Goal: Contribute content: Add original content to the website for others to see

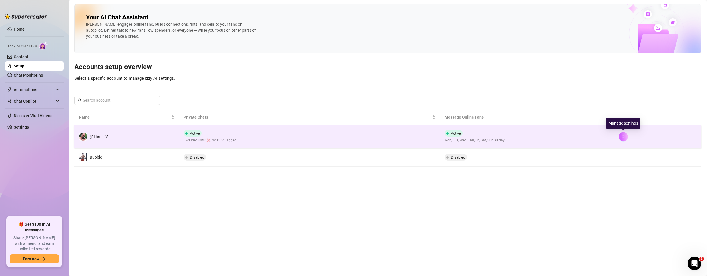
click at [624, 134] on button "button" at bounding box center [622, 136] width 9 height 9
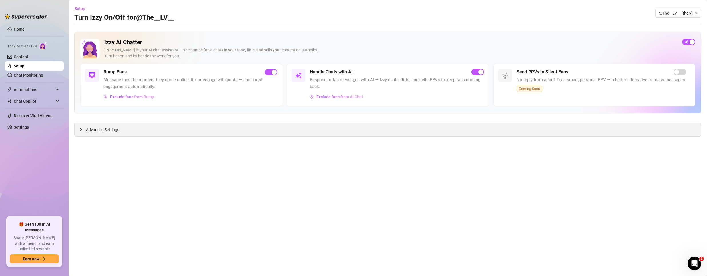
click at [96, 131] on span "Advanced Settings" at bounding box center [102, 130] width 33 height 6
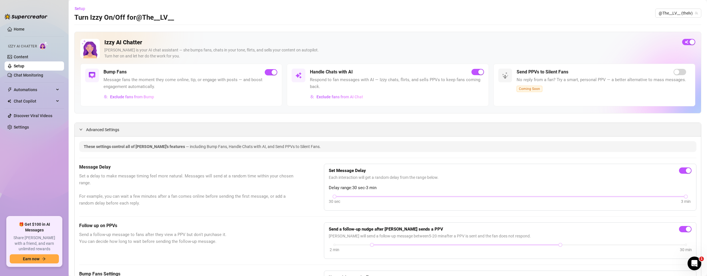
click at [96, 131] on span "Advanced Settings" at bounding box center [102, 130] width 33 height 6
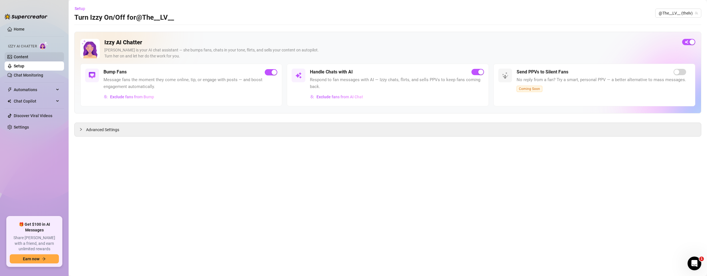
click at [20, 55] on link "Content" at bounding box center [21, 57] width 15 height 5
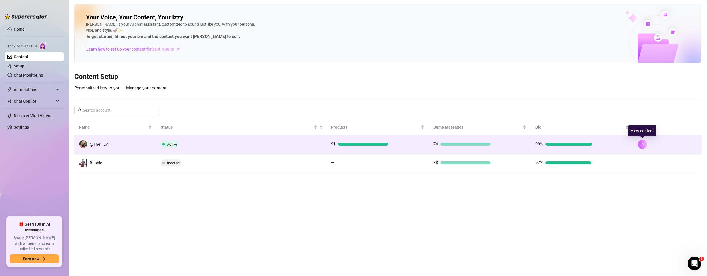
click at [644, 142] on button "button" at bounding box center [641, 144] width 9 height 9
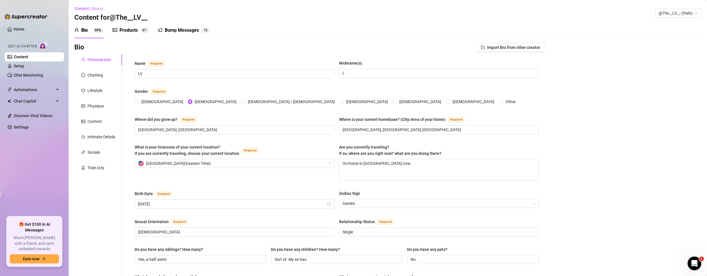
click at [131, 30] on div "Products" at bounding box center [128, 30] width 18 height 7
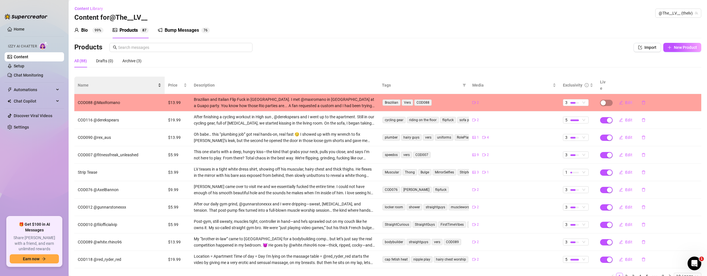
click at [90, 82] on div "Name" at bounding box center [119, 85] width 83 height 6
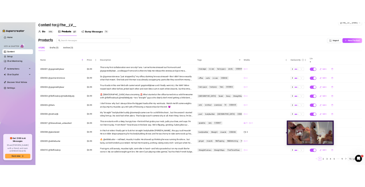
scroll to position [19, 0]
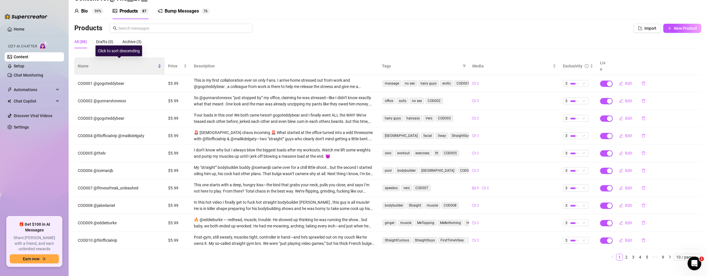
click at [151, 63] on span "Name" at bounding box center [117, 66] width 79 height 6
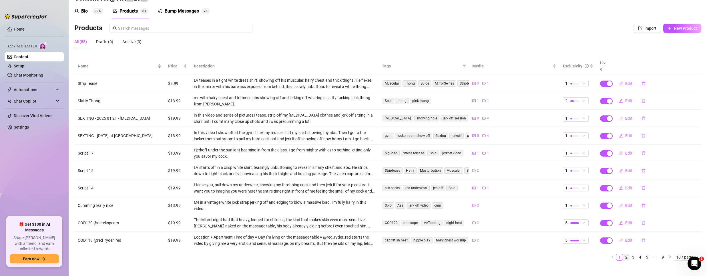
click at [623, 254] on link "2" at bounding box center [626, 257] width 6 height 6
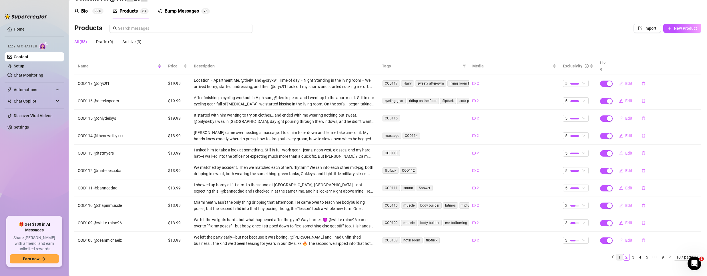
click at [616, 254] on link "1" at bounding box center [619, 257] width 6 height 6
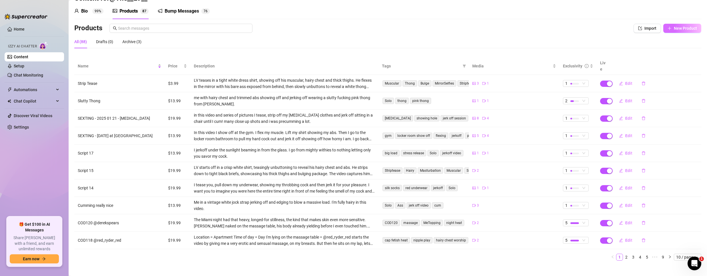
click at [674, 28] on span "New Product" at bounding box center [684, 28] width 23 height 5
type textarea "Type your message here..."
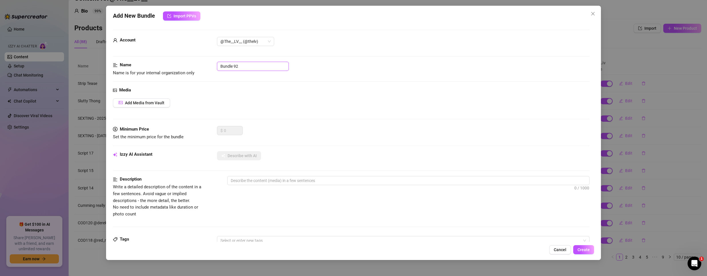
drag, startPoint x: 253, startPoint y: 63, endPoint x: 69, endPoint y: 43, distance: 184.2
click at [69, 45] on div "Add New Bundle Import PPVs Account @The__LV__ (@thelv) Name Name is for your in…" at bounding box center [353, 138] width 707 height 276
click at [247, 62] on input "COD121" at bounding box center [253, 66] width 72 height 9
paste input "@brody.foxxx"
type input "COD121 @[PERSON_NAME].foxxx"
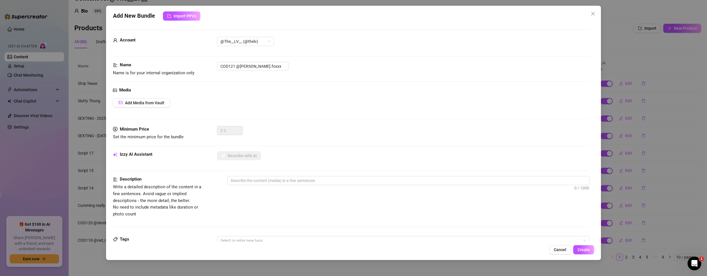
drag, startPoint x: 383, startPoint y: 113, endPoint x: 379, endPoint y: 106, distance: 8.2
click at [383, 112] on div "Media Add Media from Vault" at bounding box center [351, 106] width 476 height 39
type textarea "Type your message here..."
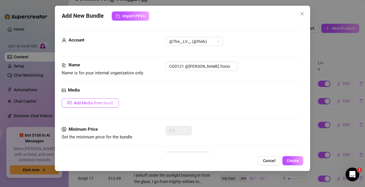
click at [110, 99] on button "Add Media from Vault" at bounding box center [90, 102] width 57 height 9
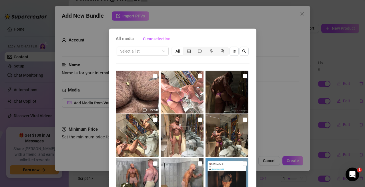
scroll to position [29, 0]
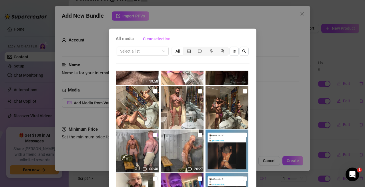
click at [153, 135] on input "checkbox" at bounding box center [155, 135] width 5 height 5
checkbox input "true"
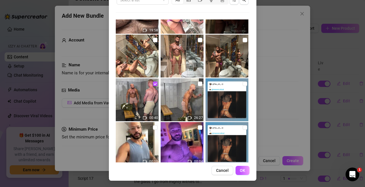
scroll to position [52, 0]
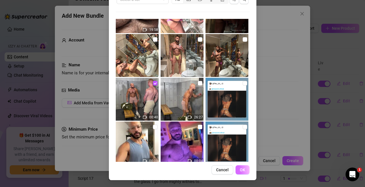
click at [235, 172] on button "OK" at bounding box center [242, 169] width 14 height 9
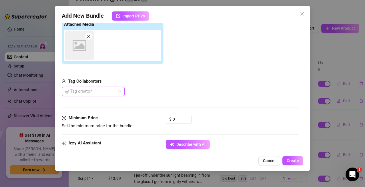
scroll to position [97, 0]
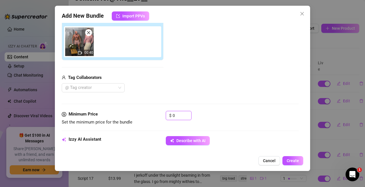
drag, startPoint x: 176, startPoint y: 111, endPoint x: 145, endPoint y: 113, distance: 30.9
click at [145, 113] on div "Minimum Price Set the minimum price for the bundle $ 0" at bounding box center [180, 118] width 237 height 15
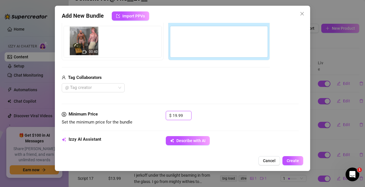
drag, startPoint x: 177, startPoint y: 42, endPoint x: 80, endPoint y: 40, distance: 96.9
click at [81, 40] on div "Free preview Pay to view 00:40" at bounding box center [166, 37] width 208 height 45
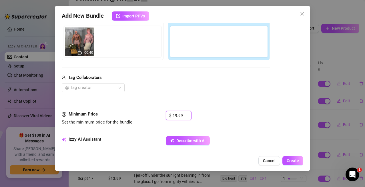
type input "19.99"
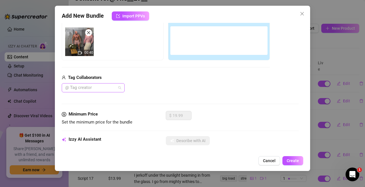
click at [87, 86] on div at bounding box center [90, 88] width 55 height 8
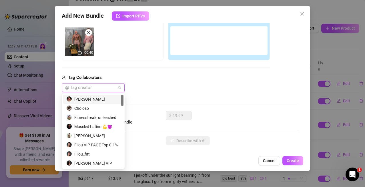
click at [87, 97] on div "[PERSON_NAME]" at bounding box center [93, 99] width 54 height 6
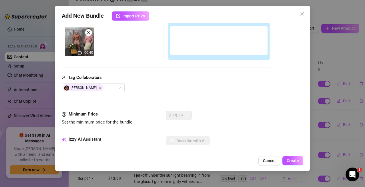
click at [182, 50] on div at bounding box center [218, 40] width 97 height 29
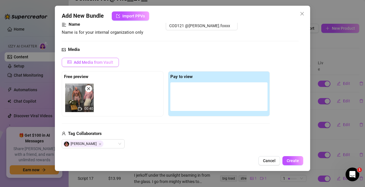
scroll to position [39, 0]
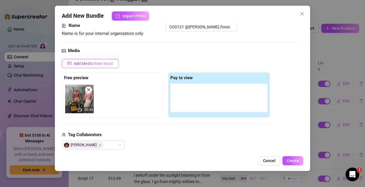
click at [101, 62] on span "Add Media from Vault" at bounding box center [93, 63] width 39 height 5
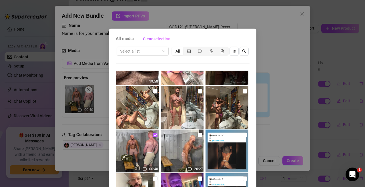
scroll to position [57, 0]
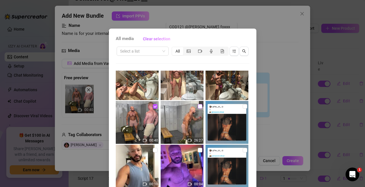
click at [198, 105] on input "checkbox" at bounding box center [200, 106] width 5 height 5
checkbox input "true"
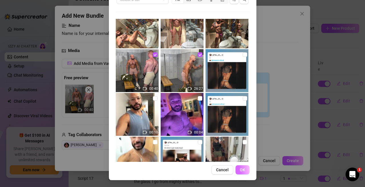
click at [244, 172] on button "OK" at bounding box center [242, 169] width 14 height 9
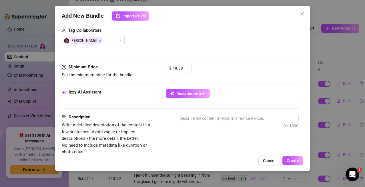
scroll to position [154, 0]
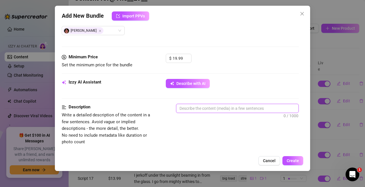
click at [219, 111] on textarea at bounding box center [237, 108] width 122 height 9
paste textarea "The locker room was already humid, but the second [PERSON_NAME] walked in, the …"
type textarea "The locker room was already humid, but the second [PERSON_NAME] walked in, the …"
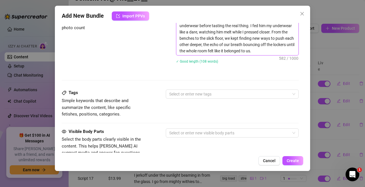
scroll to position [268, 0]
click at [209, 93] on div at bounding box center [229, 94] width 125 height 8
type textarea "The locker room was already humid, but the second [PERSON_NAME] walked in, the …"
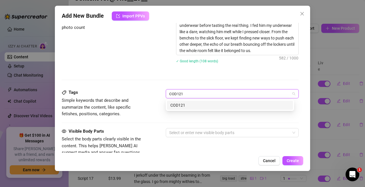
type input "COD121"
click at [212, 105] on div "COD121" at bounding box center [229, 105] width 119 height 6
type input "locker"
click at [205, 103] on div "locker" at bounding box center [229, 105] width 119 height 6
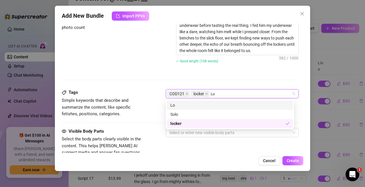
type input "L"
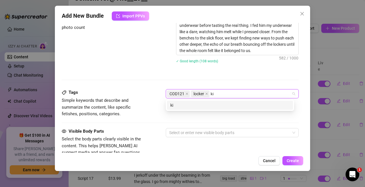
type input "k"
type input "locker room"
click at [205, 103] on div "locker room" at bounding box center [229, 105] width 119 height 6
type input "underwear sniffer"
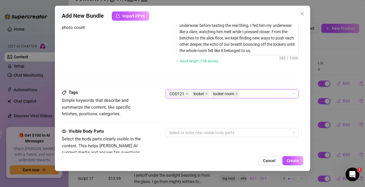
drag, startPoint x: 285, startPoint y: 94, endPoint x: 253, endPoint y: 97, distance: 32.8
click at [253, 97] on div "COD121 locker locker room" at bounding box center [229, 94] width 125 height 8
click at [269, 94] on div "COD121 locker locker room" at bounding box center [229, 94] width 125 height 8
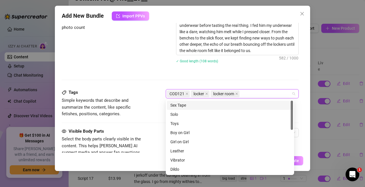
paste input "underwear sniffer"
type input "underwear sniffer"
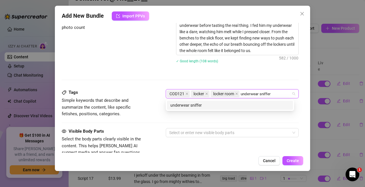
click at [237, 105] on div "underwear sniffer" at bounding box center [229, 105] width 119 height 6
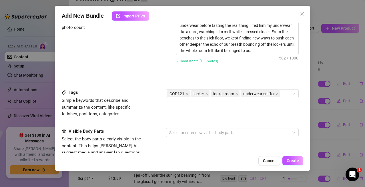
click at [129, 65] on div "Description Write a detailed description of the content in a few sentences. Avo…" at bounding box center [180, 29] width 237 height 81
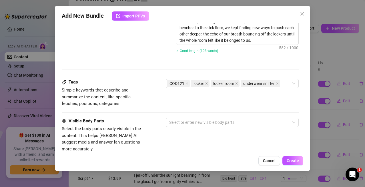
scroll to position [297, 0]
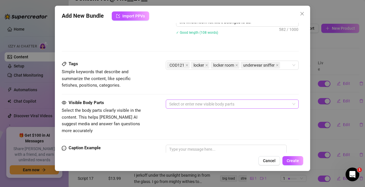
click at [186, 101] on div at bounding box center [229, 104] width 125 height 8
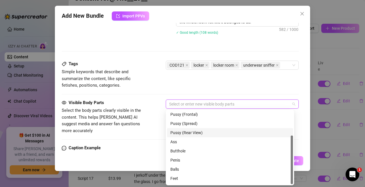
scroll to position [37, 0]
drag, startPoint x: 184, startPoint y: 132, endPoint x: 179, endPoint y: 141, distance: 9.6
click at [184, 132] on div "Ass" at bounding box center [229, 134] width 119 height 6
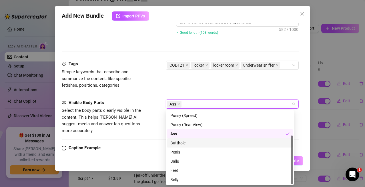
click at [179, 141] on div "Butthole" at bounding box center [229, 143] width 119 height 6
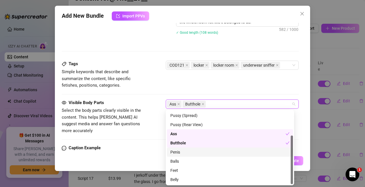
drag, startPoint x: 182, startPoint y: 151, endPoint x: 174, endPoint y: 159, distance: 11.1
click at [181, 151] on div "Penis" at bounding box center [229, 152] width 119 height 6
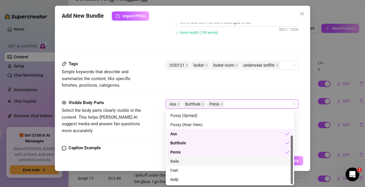
click at [174, 159] on div "Balls" at bounding box center [229, 161] width 119 height 6
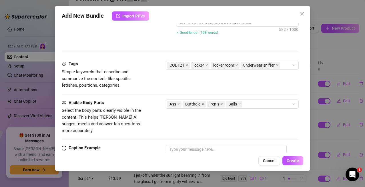
click at [155, 127] on div "Visible Body Parts Select the body parts clearly visible in the content. This h…" at bounding box center [180, 121] width 237 height 45
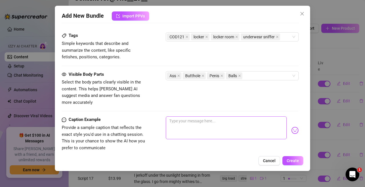
scroll to position [325, 0]
drag, startPoint x: 205, startPoint y: 128, endPoint x: 207, endPoint y: 125, distance: 4.1
click at [205, 128] on textarea at bounding box center [226, 127] width 121 height 23
paste textarea "Two bodies, one locker room, and a heat that didn’t stop at the sweat—come see …"
type textarea "Two bodies, one locker room, and a heat that didn’t stop at the sweat—come see …"
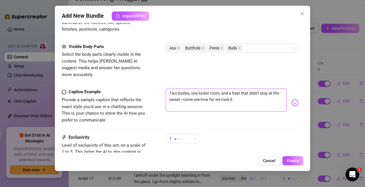
scroll to position [398, 0]
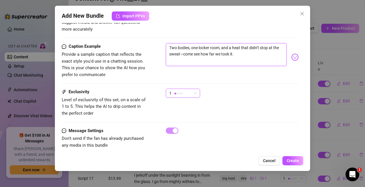
click at [194, 89] on span "1" at bounding box center [182, 93] width 27 height 9
type textarea "Two bodies, one locker room, and a heat that didn’t stop at the sweat—come see …"
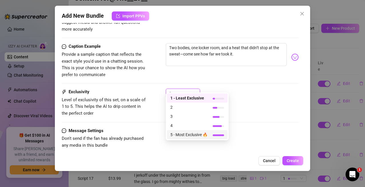
click at [186, 134] on span "5 - Most Exclusive 🔥" at bounding box center [188, 134] width 37 height 6
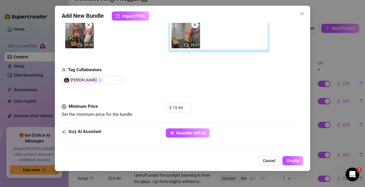
scroll to position [114, 0]
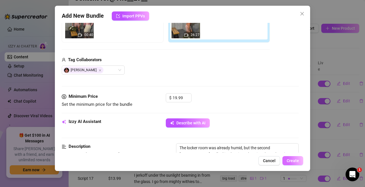
click at [289, 159] on span "Create" at bounding box center [293, 160] width 12 height 5
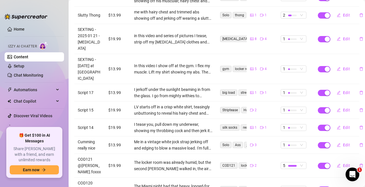
scroll to position [133, 0]
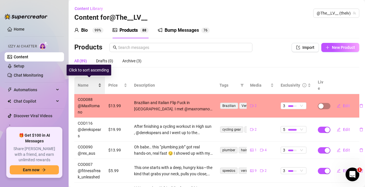
click at [91, 82] on span "Name" at bounding box center [87, 85] width 19 height 6
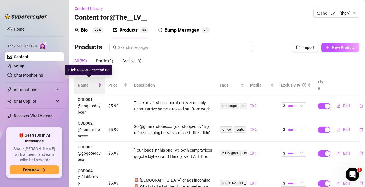
click at [91, 82] on span "Name" at bounding box center [87, 85] width 19 height 6
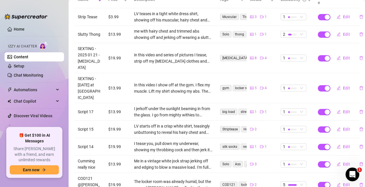
scroll to position [114, 0]
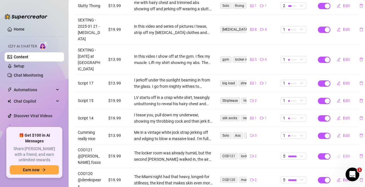
click at [343, 154] on span "Edit" at bounding box center [346, 156] width 7 height 5
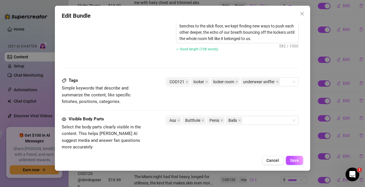
scroll to position [286, 0]
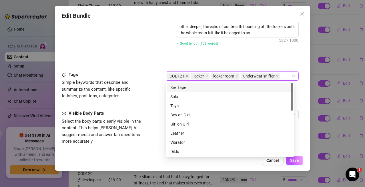
click at [283, 76] on div "COD121 locker locker room underwear sniffer" at bounding box center [229, 76] width 125 height 8
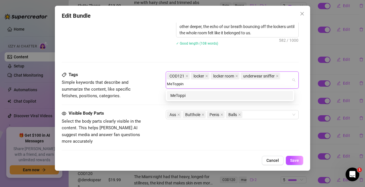
type input "MeTopping"
click at [232, 98] on div "MeTopping" at bounding box center [229, 95] width 119 height 6
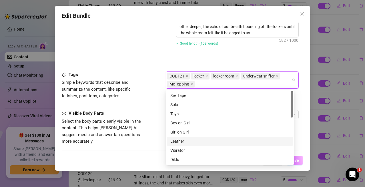
click at [295, 160] on span "Save" at bounding box center [294, 160] width 9 height 5
